Goal: Task Accomplishment & Management: Use online tool/utility

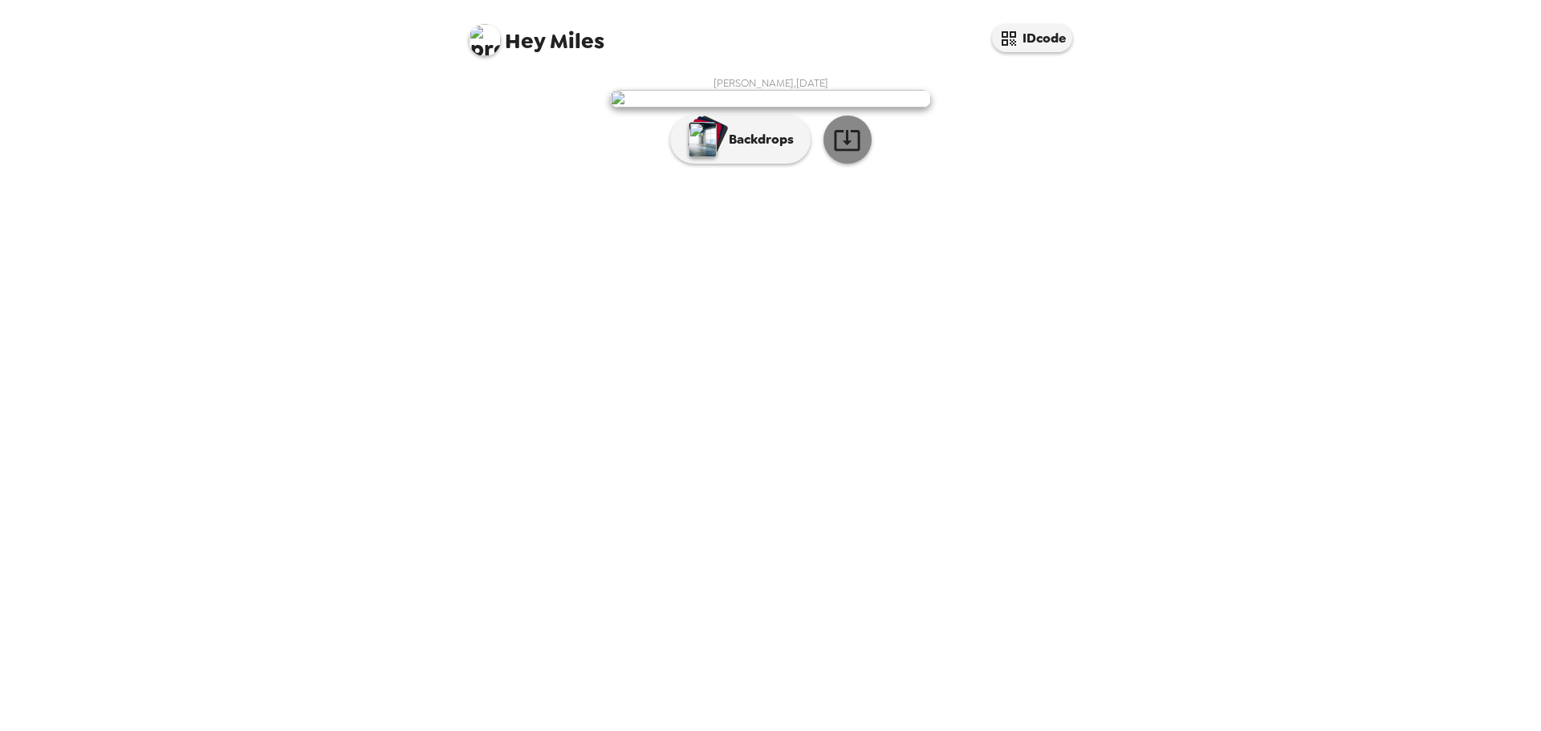
click at [842, 154] on icon "button" at bounding box center [847, 140] width 28 height 28
click at [1170, 183] on div "Hey Miles IDcode [PERSON_NAME] , [DATE] Backdrops" at bounding box center [770, 365] width 1541 height 731
click at [724, 149] on p "Backdrops" at bounding box center [757, 139] width 73 height 19
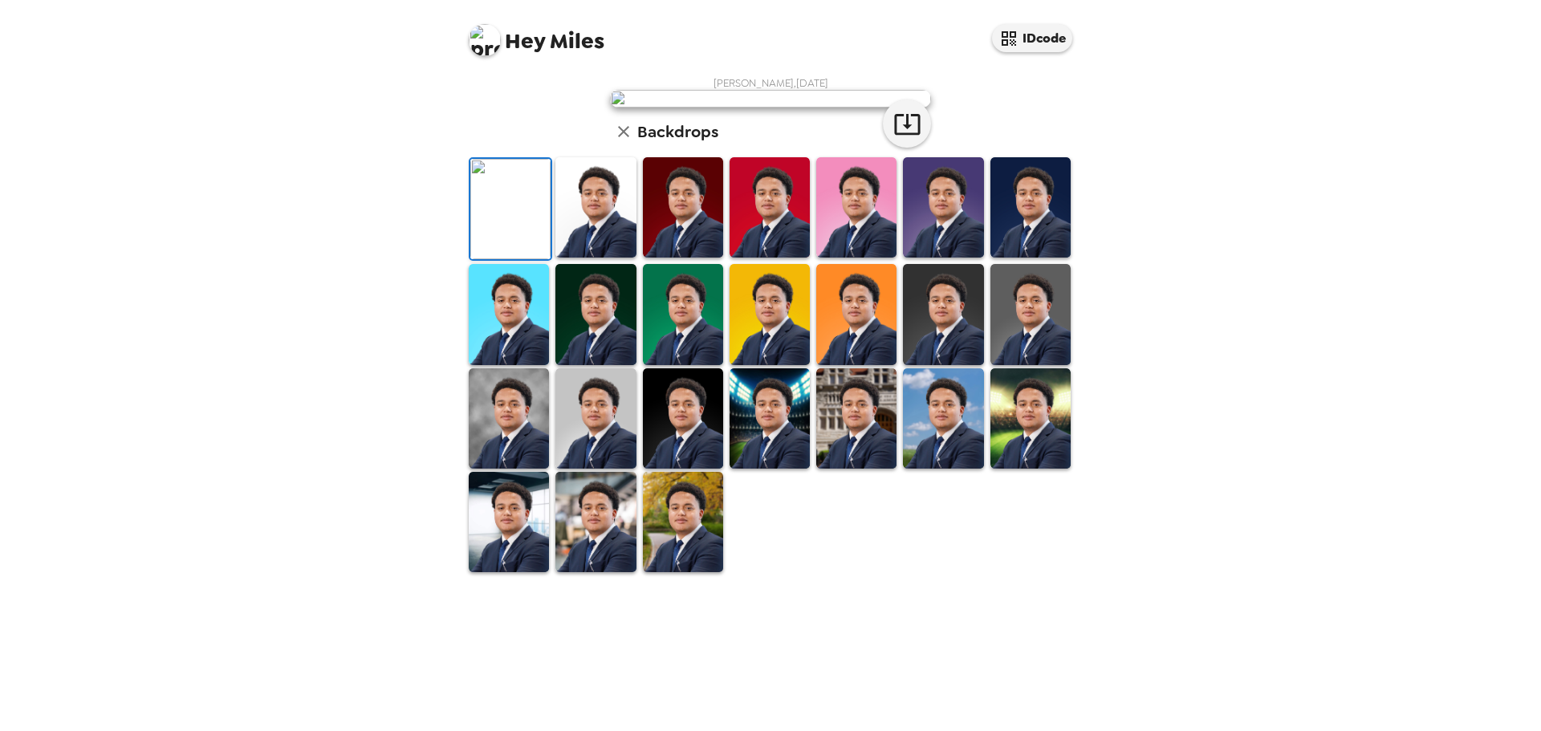
click at [1013, 258] on img at bounding box center [1030, 207] width 80 height 100
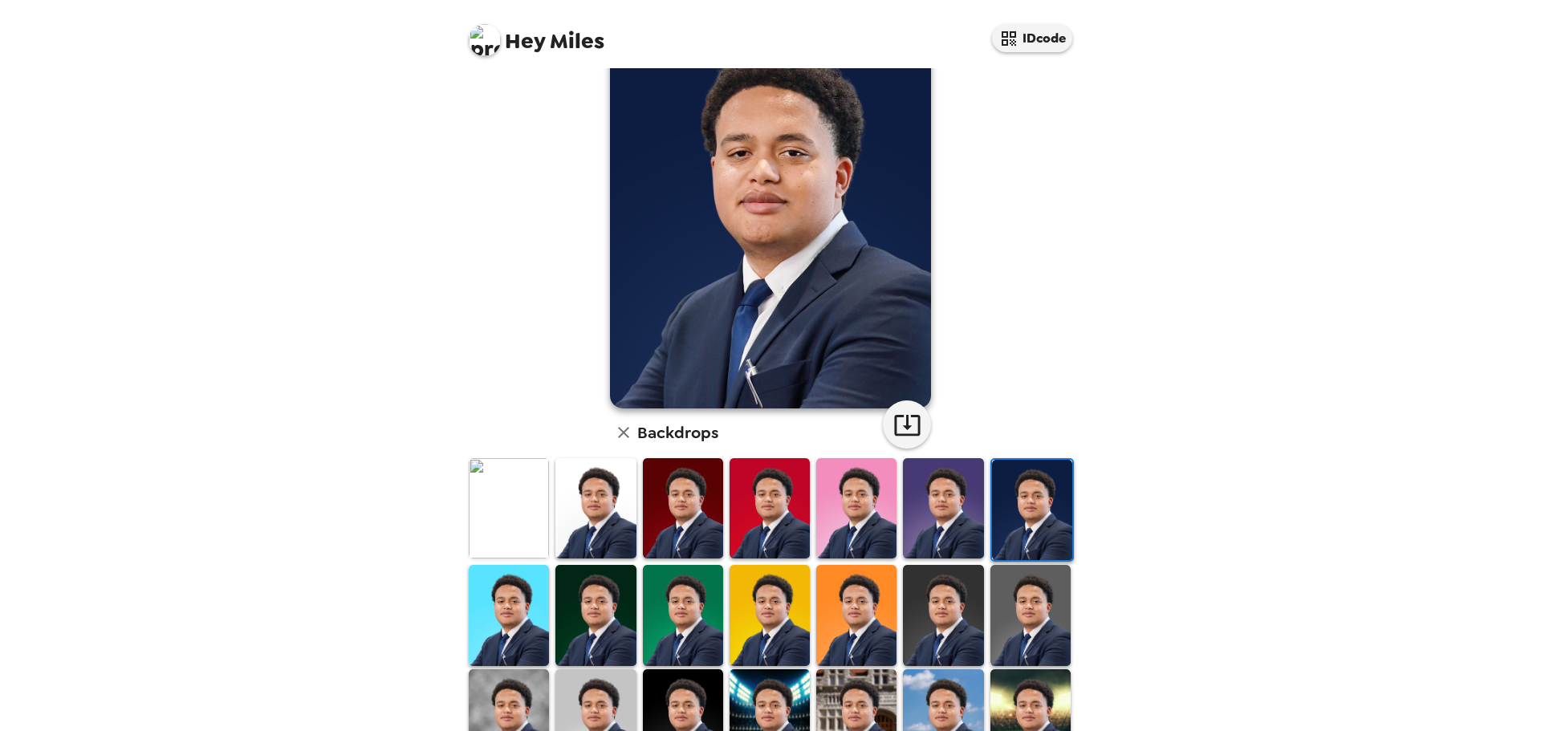
scroll to position [82, 0]
click at [615, 428] on icon "button" at bounding box center [623, 433] width 19 height 19
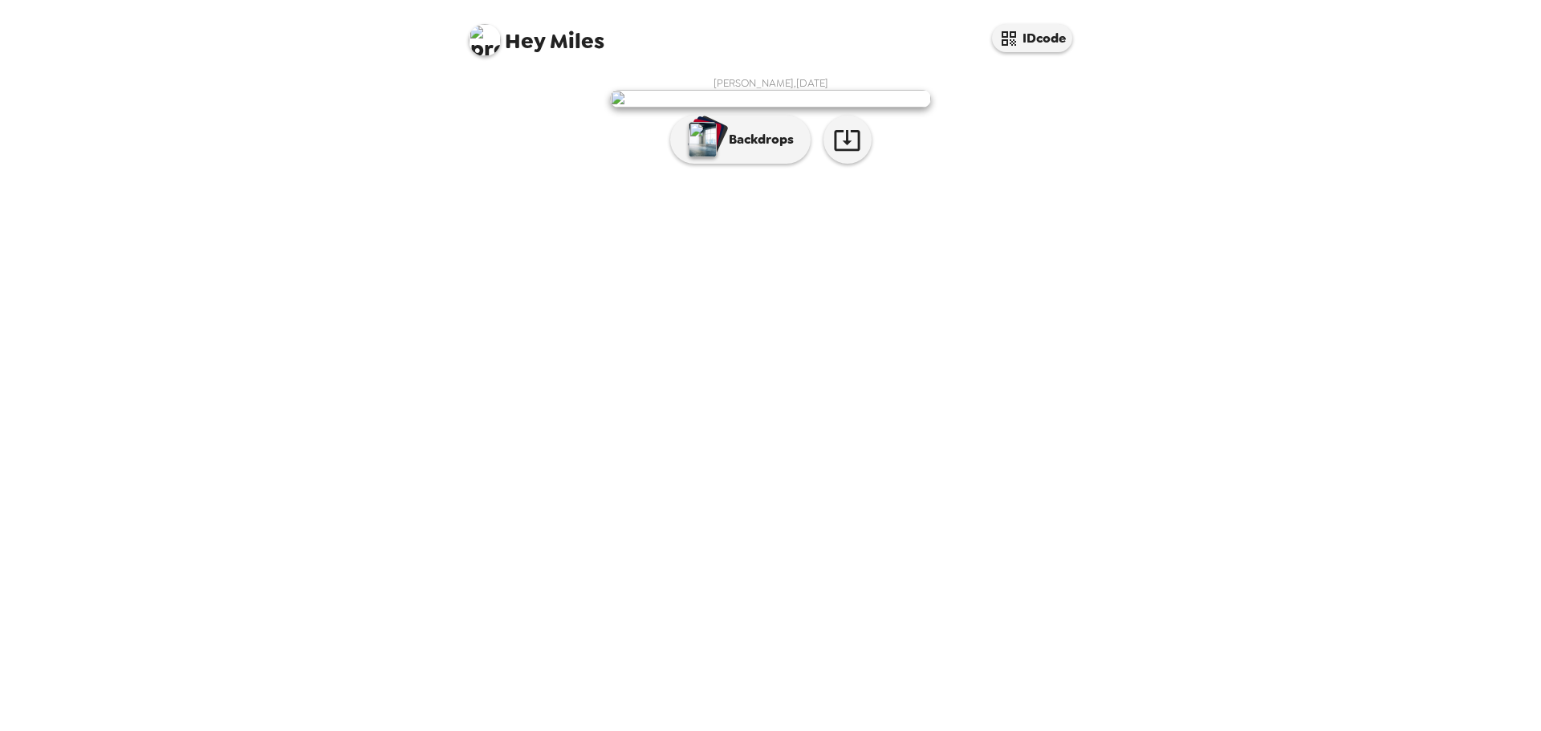
drag, startPoint x: 859, startPoint y: 297, endPoint x: 942, endPoint y: 225, distance: 109.2
